Goal: Information Seeking & Learning: Check status

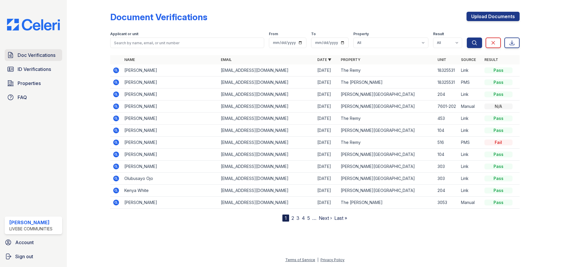
click at [36, 54] on span "Doc Verifications" at bounding box center [37, 55] width 38 height 7
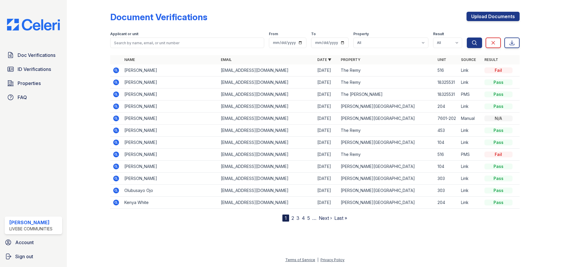
click at [114, 70] on icon at bounding box center [116, 70] width 6 height 6
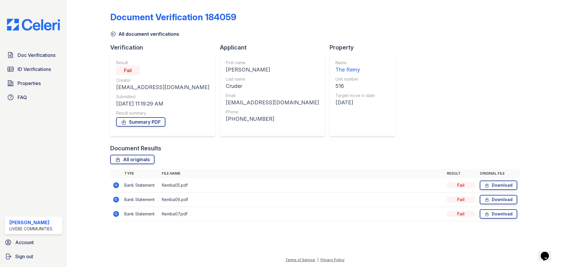
click at [116, 185] on icon at bounding box center [115, 184] width 1 height 1
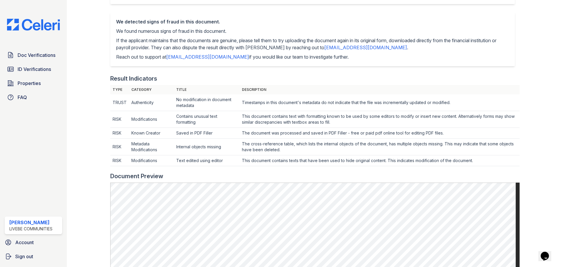
scroll to position [6, 0]
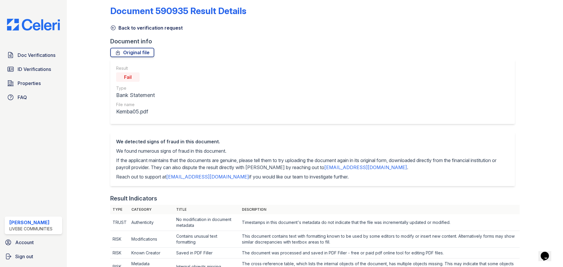
drag, startPoint x: 44, startPoint y: 54, endPoint x: 77, endPoint y: 61, distance: 33.0
click at [44, 54] on span "Doc Verifications" at bounding box center [37, 55] width 38 height 7
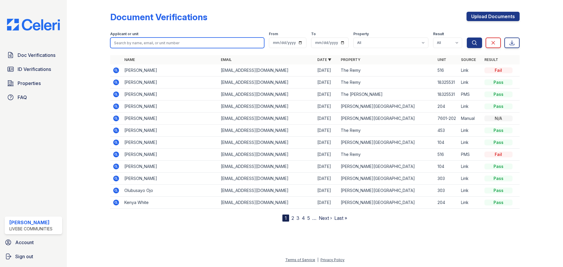
click at [166, 43] on input "search" at bounding box center [187, 43] width 154 height 11
type input "richard"
click at [467, 38] on button "Search" at bounding box center [474, 43] width 15 height 11
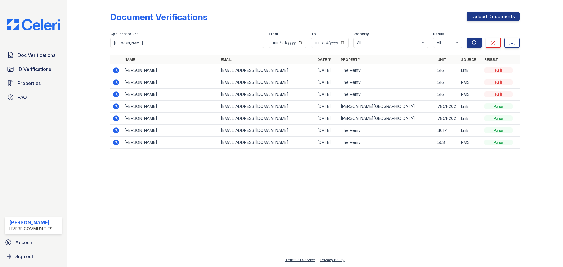
click at [114, 140] on icon at bounding box center [116, 142] width 7 height 7
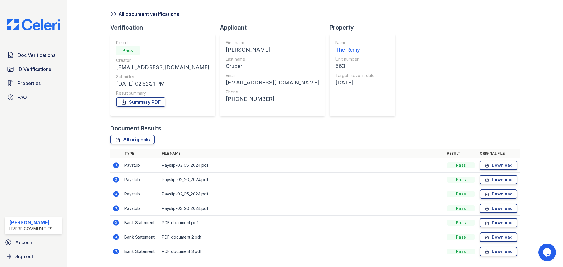
scroll to position [29, 0]
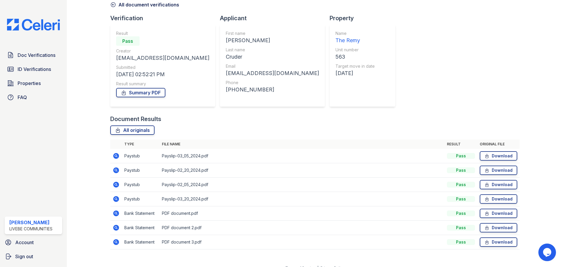
click at [115, 216] on icon at bounding box center [116, 214] width 6 height 6
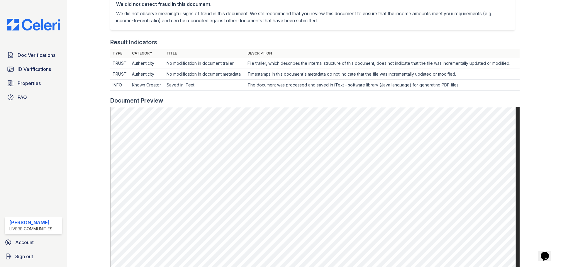
scroll to position [29, 0]
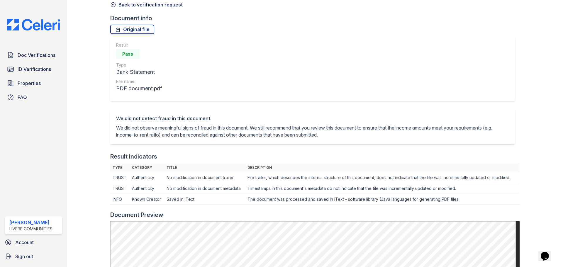
click at [111, 6] on icon at bounding box center [113, 5] width 4 height 4
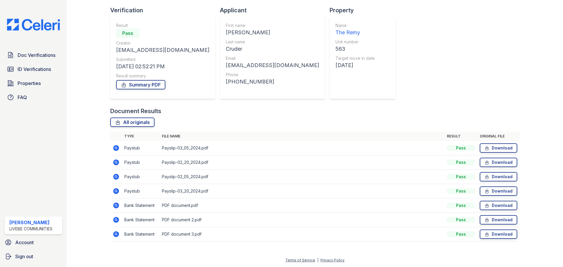
scroll to position [38, 0]
click at [114, 149] on icon at bounding box center [116, 148] width 6 height 6
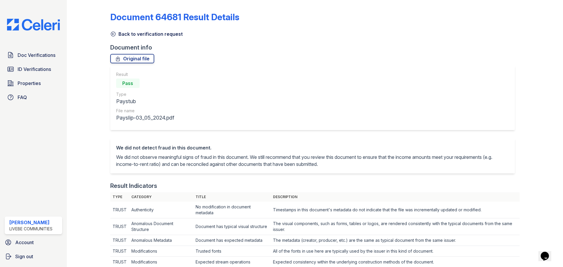
click at [111, 35] on icon at bounding box center [113, 34] width 6 height 6
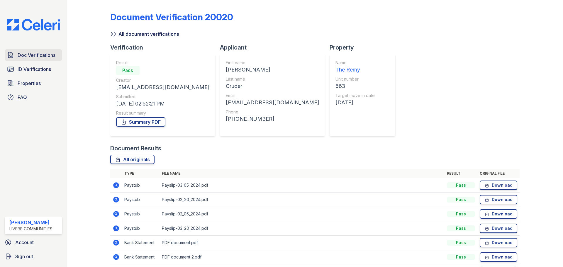
click at [40, 55] on span "Doc Verifications" at bounding box center [37, 55] width 38 height 7
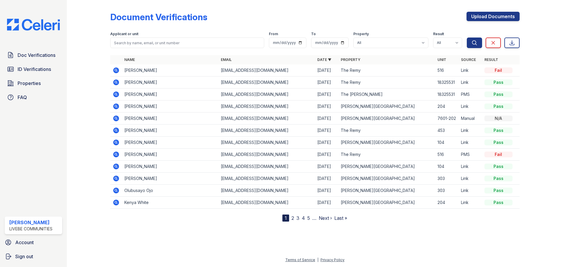
click at [118, 70] on icon at bounding box center [116, 70] width 6 height 6
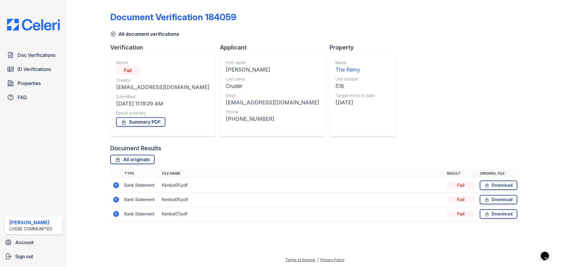
click at [117, 184] on icon at bounding box center [116, 185] width 6 height 6
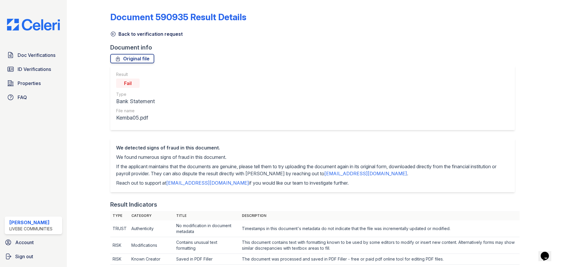
drag, startPoint x: 112, startPoint y: 34, endPoint x: 114, endPoint y: 37, distance: 3.0
click at [112, 34] on icon at bounding box center [113, 34] width 4 height 4
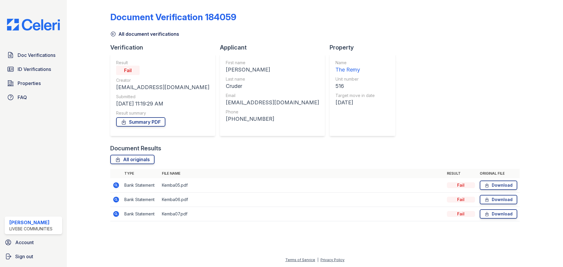
click at [113, 35] on icon at bounding box center [113, 34] width 6 height 6
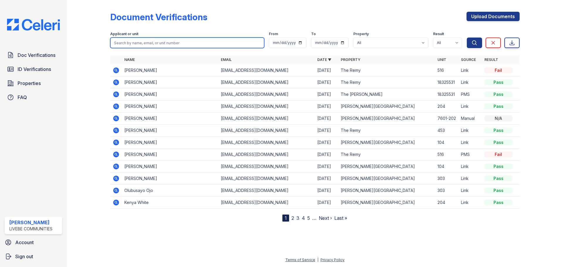
click at [177, 43] on input "search" at bounding box center [187, 43] width 154 height 11
type input "richard"
click at [467, 38] on button "Search" at bounding box center [474, 43] width 15 height 11
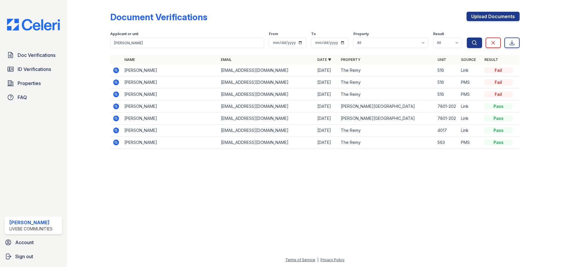
click at [117, 142] on icon at bounding box center [116, 143] width 6 height 6
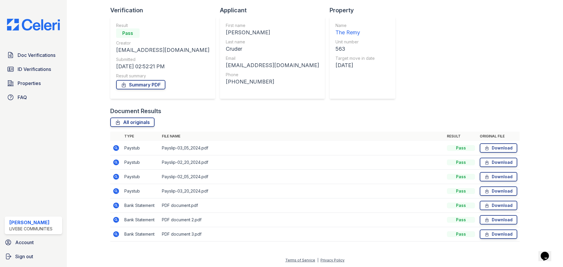
scroll to position [38, 0]
click at [115, 221] on icon at bounding box center [116, 220] width 6 height 6
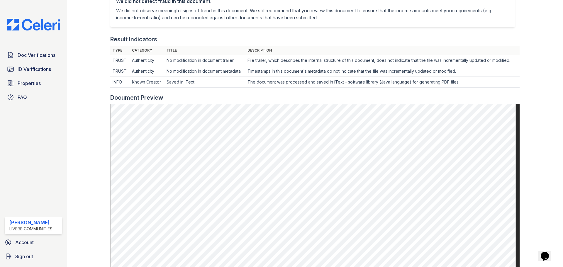
click at [21, 52] on span "Doc Verifications" at bounding box center [37, 55] width 38 height 7
